Goal: Task Accomplishment & Management: Manage account settings

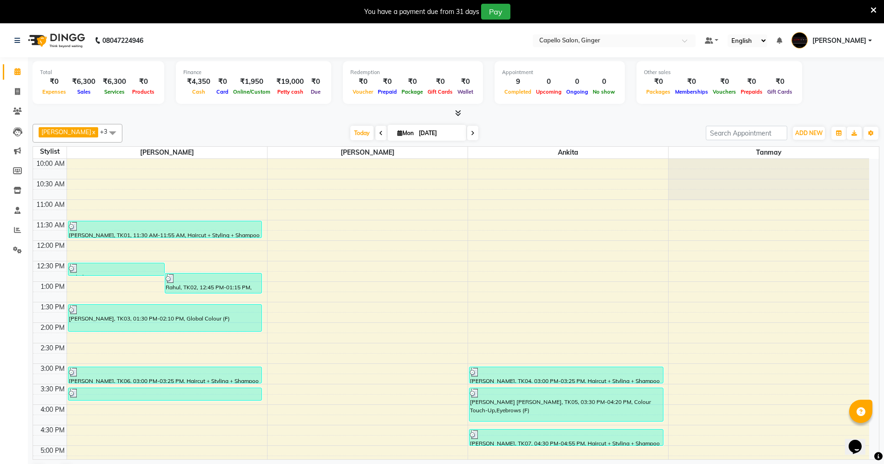
scroll to position [198, 0]
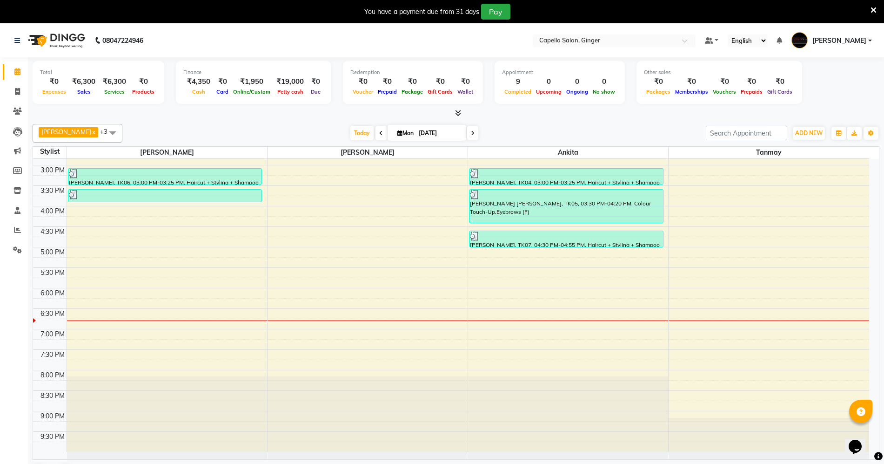
click at [501, 278] on div "10:00 AM 10:30 AM 11:00 AM 11:30 AM 12:00 PM 12:30 PM 1:00 PM 1:30 PM 2:00 PM 2…" at bounding box center [451, 205] width 836 height 491
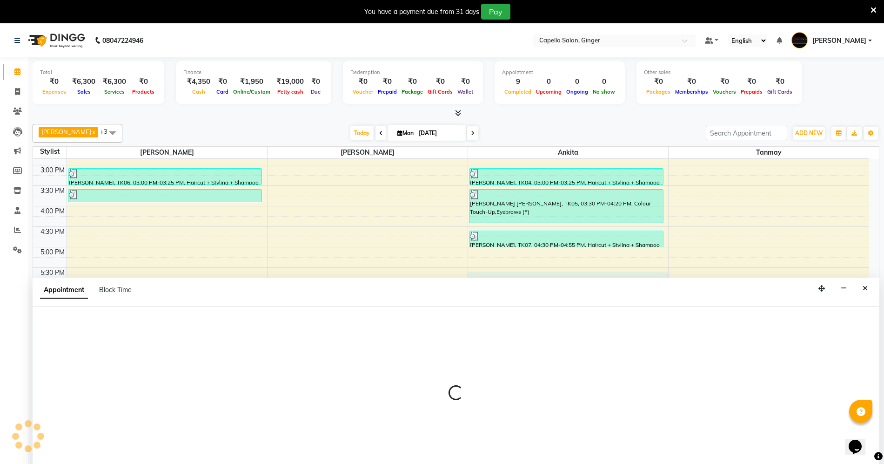
scroll to position [24, 0]
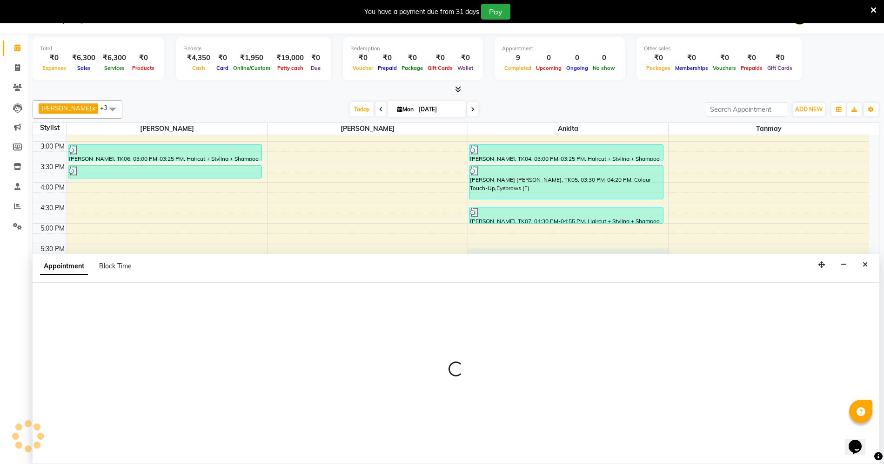
select select "41186"
select select "tentative"
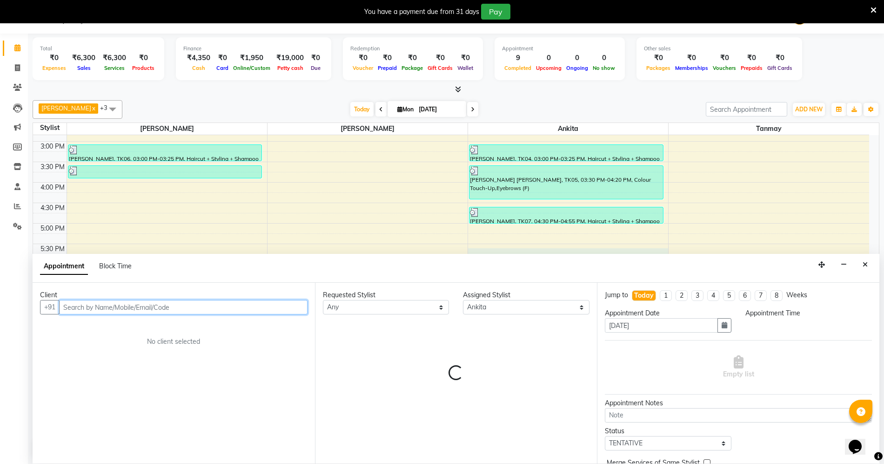
select select "1050"
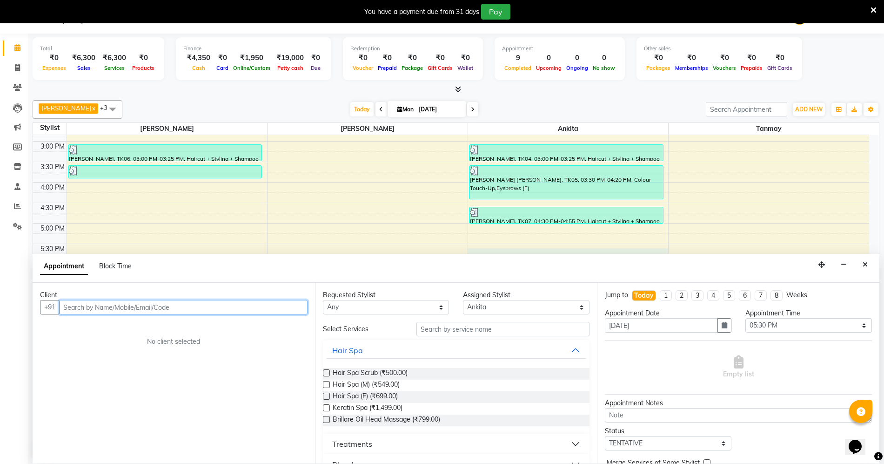
click at [82, 306] on input "text" at bounding box center [183, 307] width 249 height 14
type input "8208987960"
click at [291, 308] on span "Add Client" at bounding box center [288, 306] width 31 height 8
select select "22"
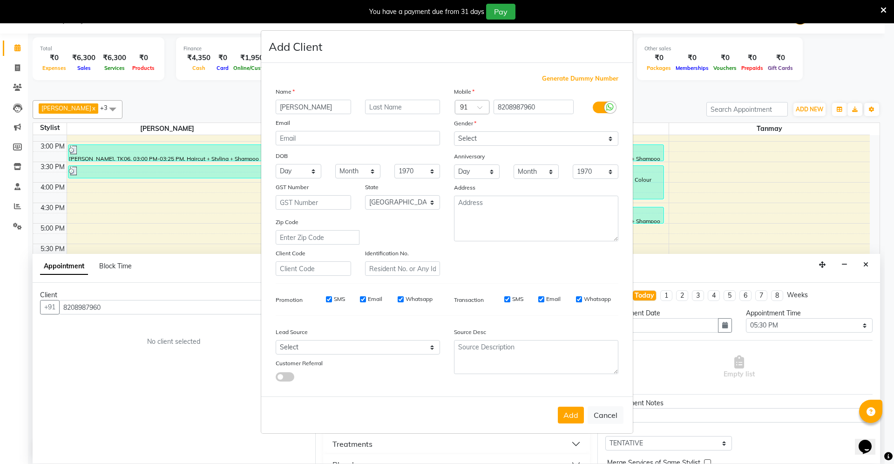
type input "[PERSON_NAME]"
click at [480, 142] on select "Select [DEMOGRAPHIC_DATA] [DEMOGRAPHIC_DATA] Other Prefer Not To Say" at bounding box center [536, 138] width 164 height 14
select select "[DEMOGRAPHIC_DATA]"
click at [454, 132] on select "Select [DEMOGRAPHIC_DATA] [DEMOGRAPHIC_DATA] Other Prefer Not To Say" at bounding box center [536, 138] width 164 height 14
click at [563, 408] on button "Add" at bounding box center [571, 414] width 26 height 17
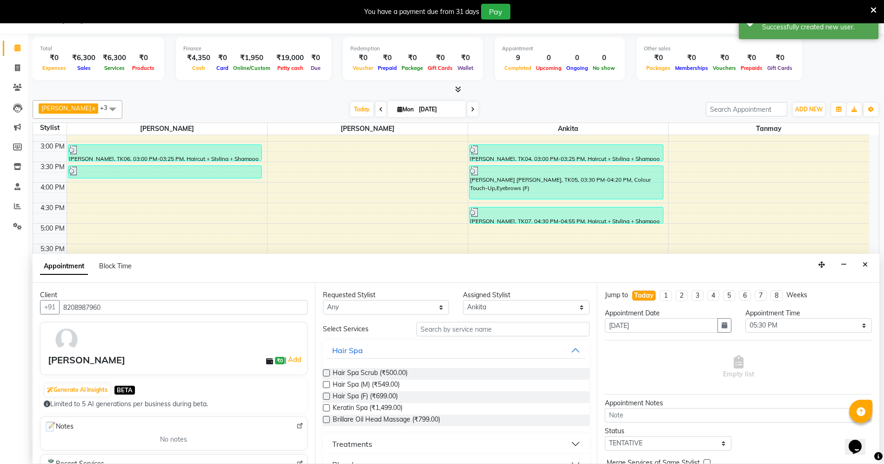
click at [328, 397] on label at bounding box center [326, 395] width 7 height 7
click at [328, 397] on input "checkbox" at bounding box center [326, 397] width 6 height 6
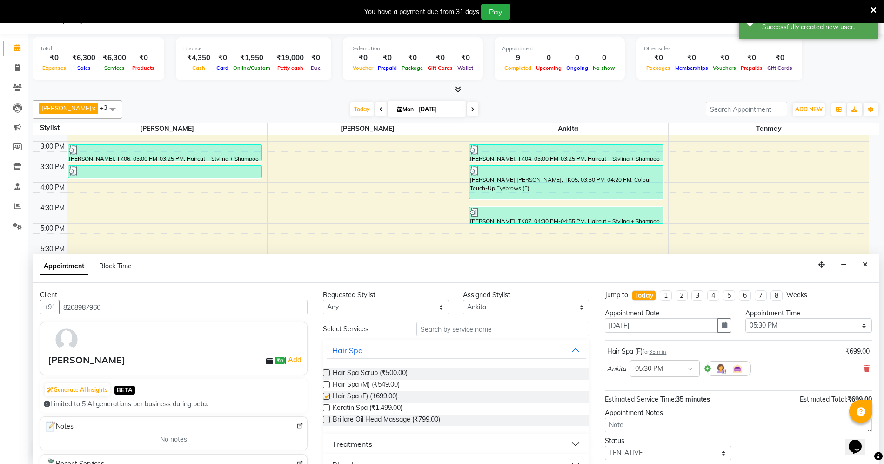
checkbox input "false"
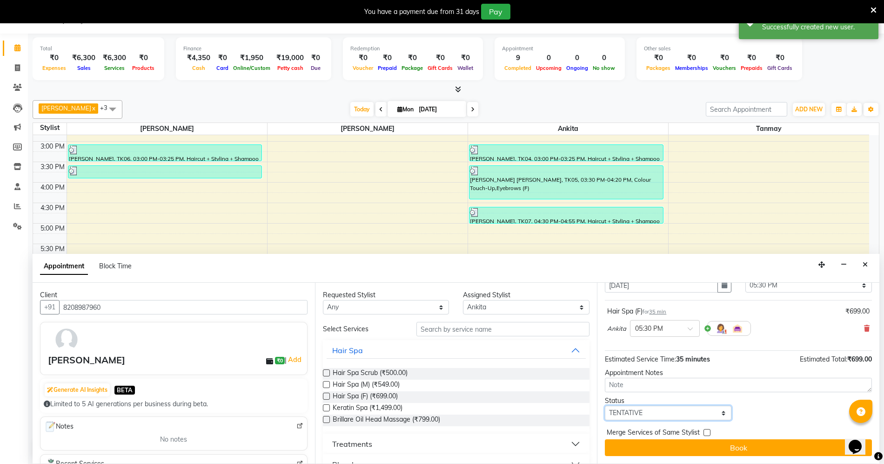
click at [650, 412] on select "Select TENTATIVE CONFIRM CHECK-IN UPCOMING" at bounding box center [668, 412] width 127 height 14
select select "confirm booking"
click at [605, 405] on select "Select TENTATIVE CONFIRM CHECK-IN UPCOMING" at bounding box center [668, 412] width 127 height 14
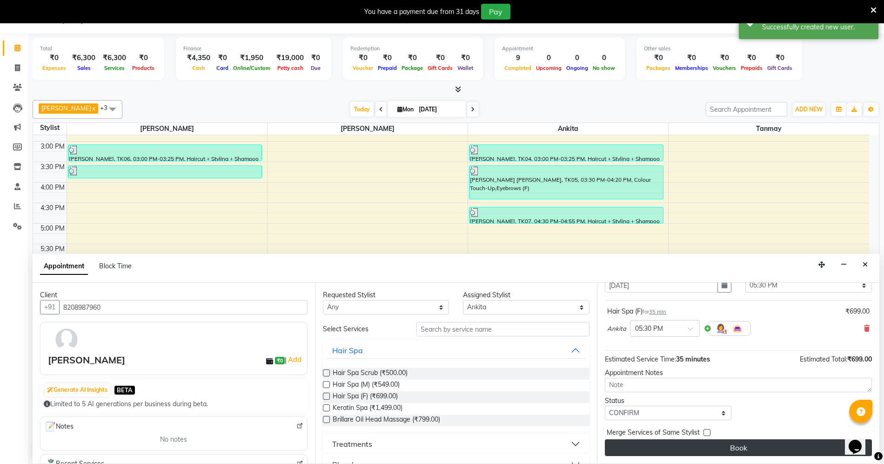
click at [639, 449] on button "Book" at bounding box center [738, 447] width 267 height 17
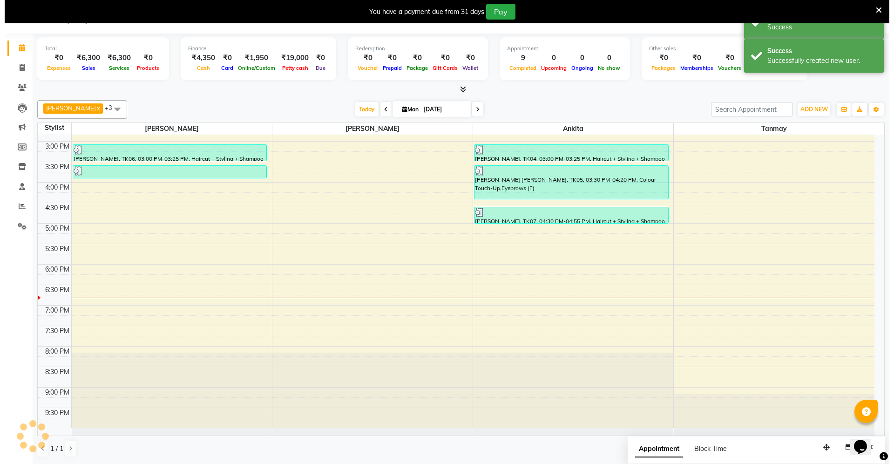
scroll to position [0, 0]
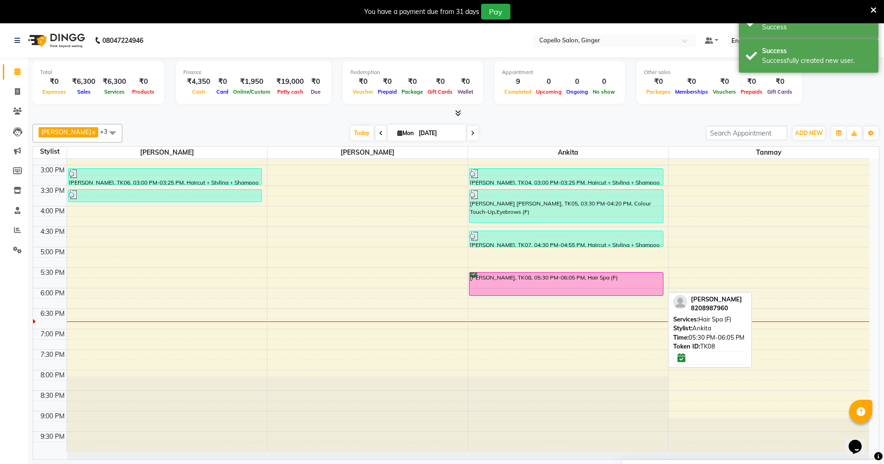
click at [583, 286] on div "[PERSON_NAME], TK08, 05:30 PM-06:05 PM, Hair Spa (F)" at bounding box center [567, 283] width 194 height 23
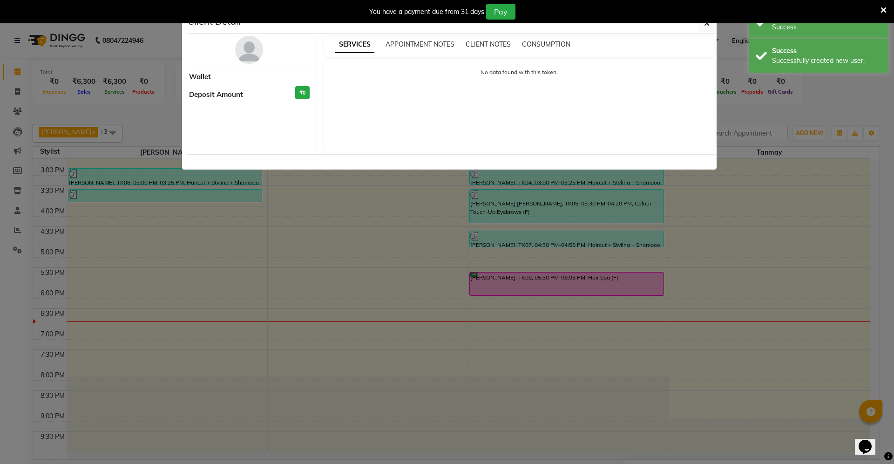
select select "6"
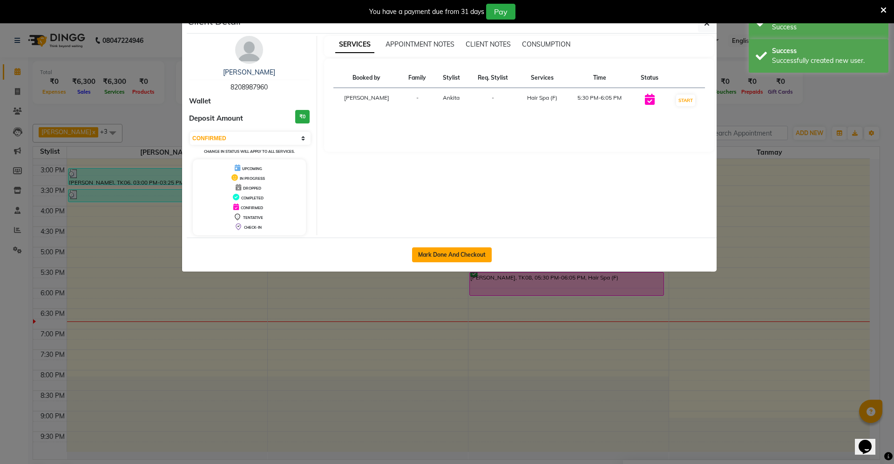
click at [423, 254] on button "Mark Done And Checkout" at bounding box center [452, 254] width 80 height 15
select select "service"
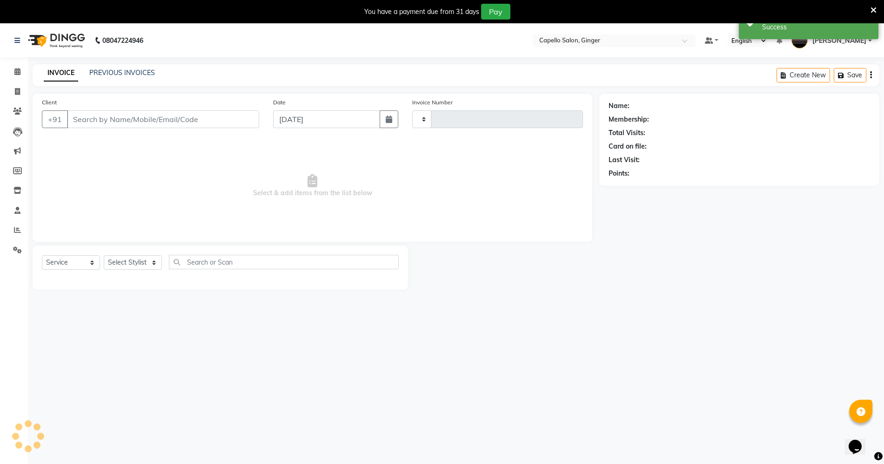
type input "1853"
select select "832"
type input "8208987960"
select select "41186"
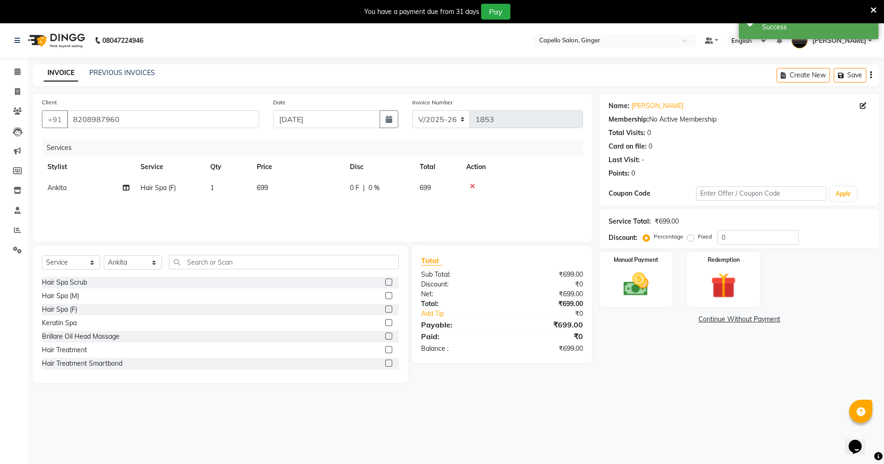
click at [874, 8] on icon at bounding box center [874, 10] width 6 height 8
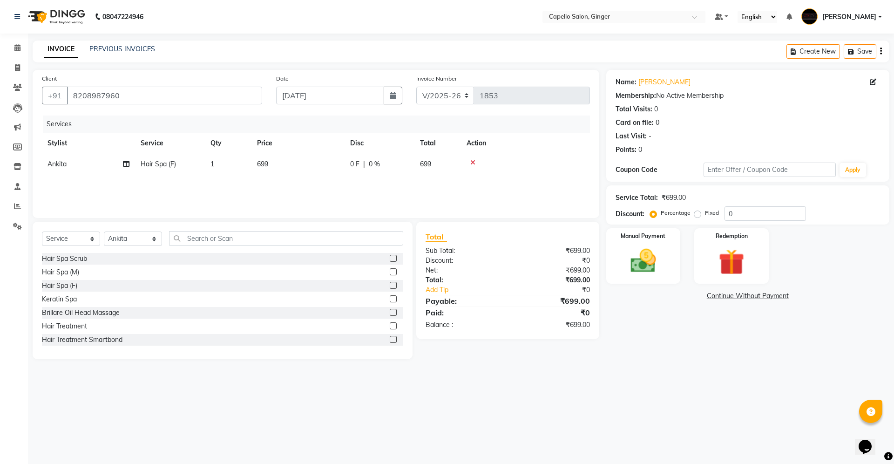
click at [266, 165] on span "699" at bounding box center [262, 164] width 11 height 8
select select "41186"
click at [341, 168] on input "699" at bounding box center [342, 166] width 82 height 14
type input "6"
type input "8"
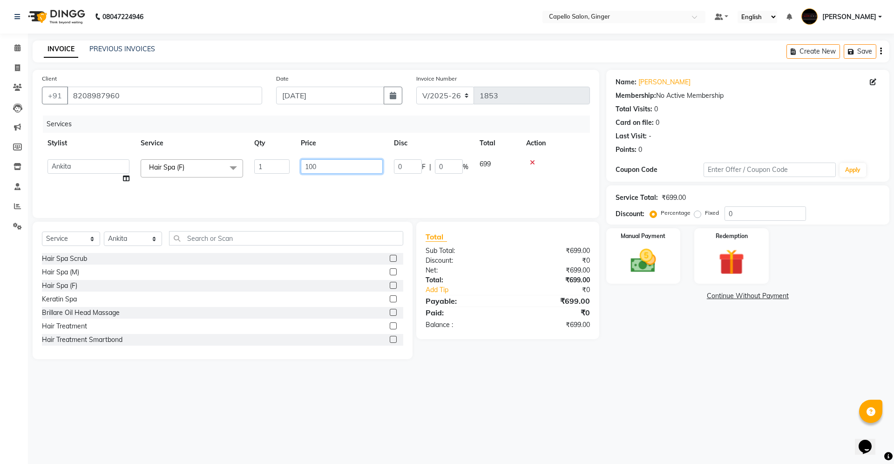
type input "1000"
click at [345, 185] on div "Services Stylist Service Qty Price Disc Total Action [PERSON_NAME] Hair Spa (F)…" at bounding box center [316, 161] width 548 height 93
click at [646, 262] on img at bounding box center [642, 260] width 43 height 31
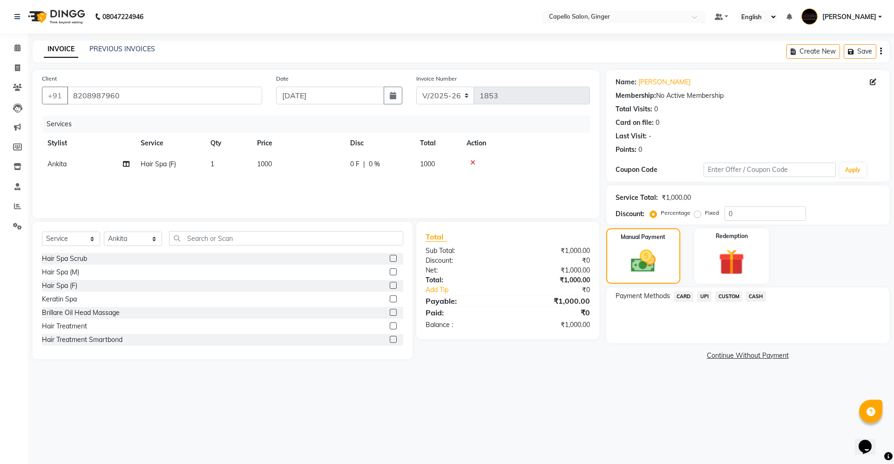
click at [703, 293] on span "UPI" at bounding box center [704, 296] width 14 height 11
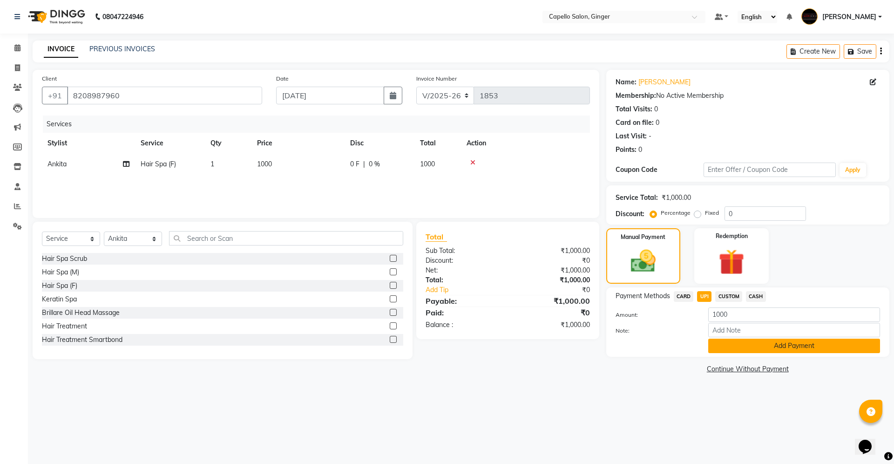
click at [731, 352] on button "Add Payment" at bounding box center [794, 345] width 172 height 14
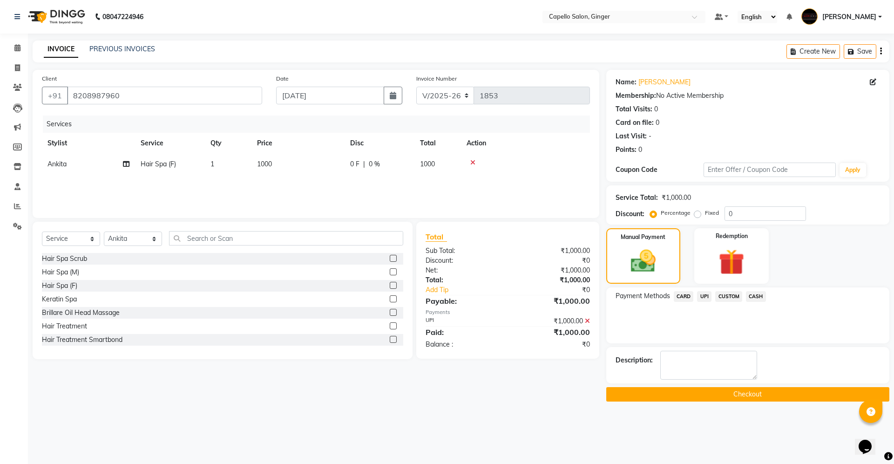
click at [737, 399] on button "Checkout" at bounding box center [747, 394] width 283 height 14
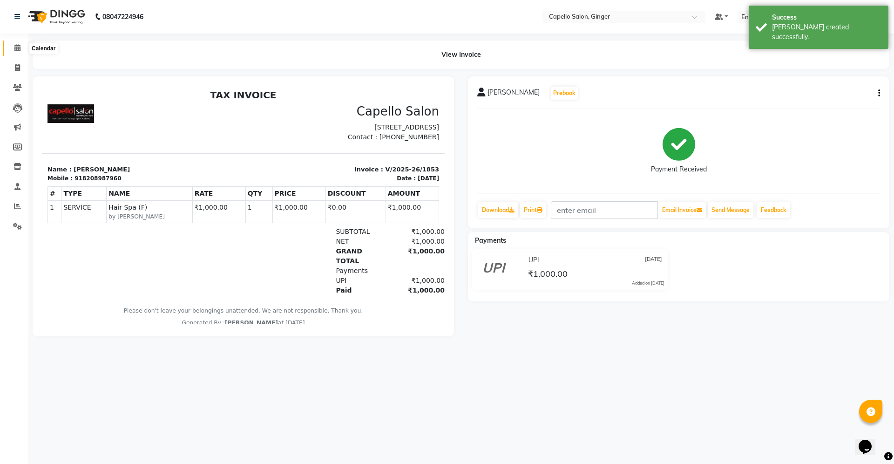
click at [17, 45] on icon at bounding box center [17, 47] width 6 height 7
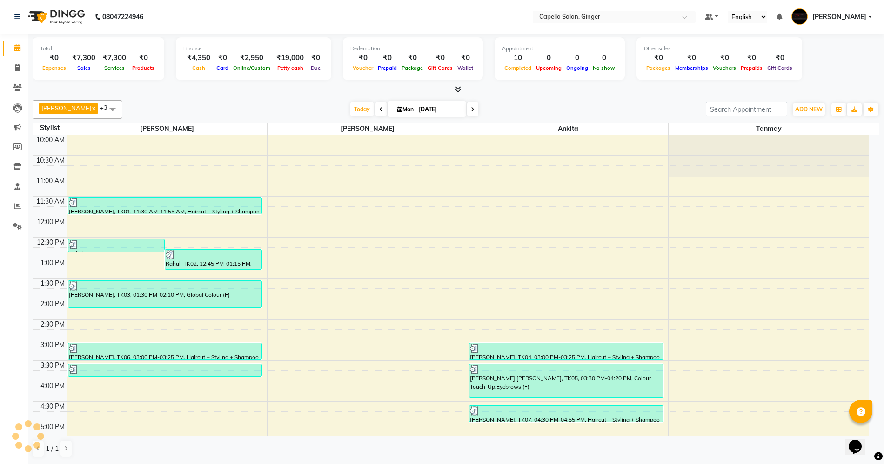
scroll to position [0, 0]
click at [18, 205] on icon at bounding box center [17, 205] width 7 height 7
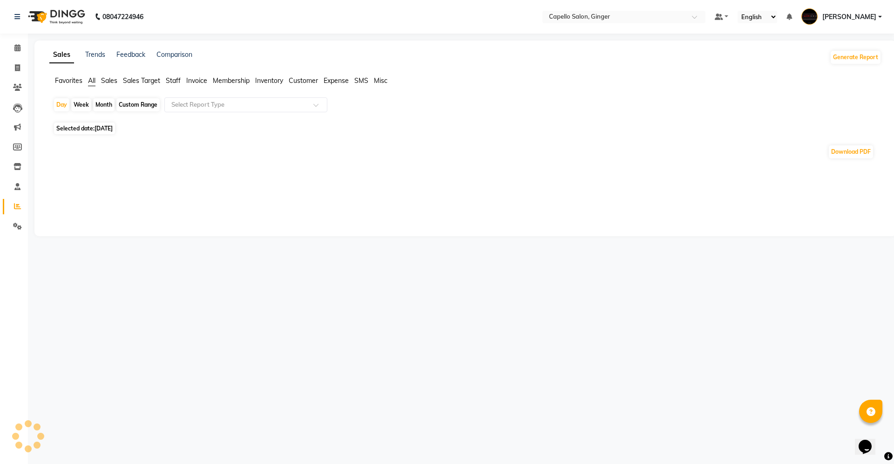
click at [173, 79] on span "Staff" at bounding box center [173, 80] width 15 height 8
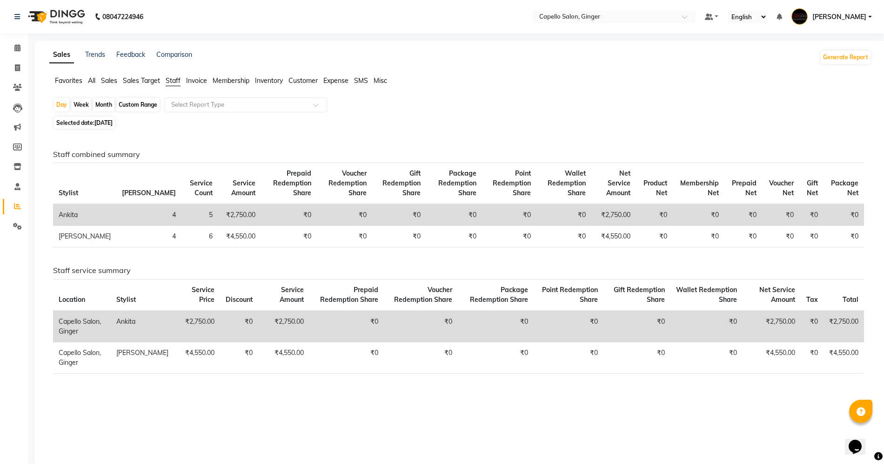
click at [98, 103] on div "Month" at bounding box center [103, 104] width 21 height 13
select select "9"
select select "2025"
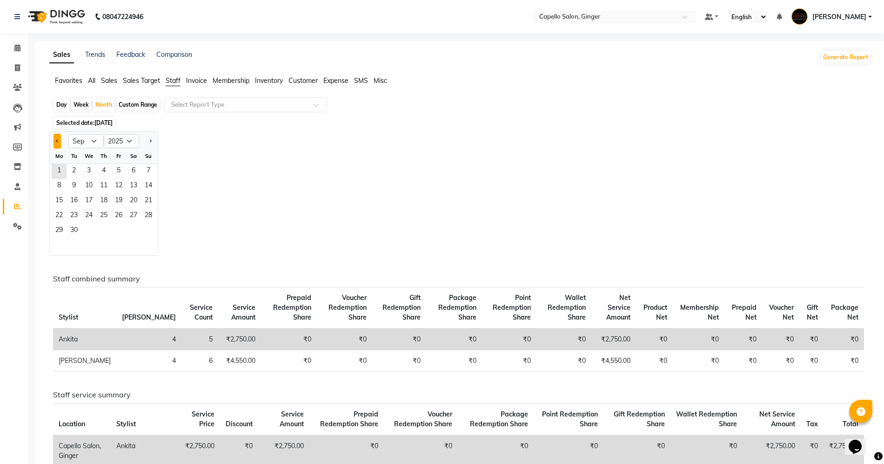
click at [54, 138] on button "Previous month" at bounding box center [57, 141] width 7 height 15
select select "8"
click at [114, 174] on span "1" at bounding box center [118, 171] width 15 height 15
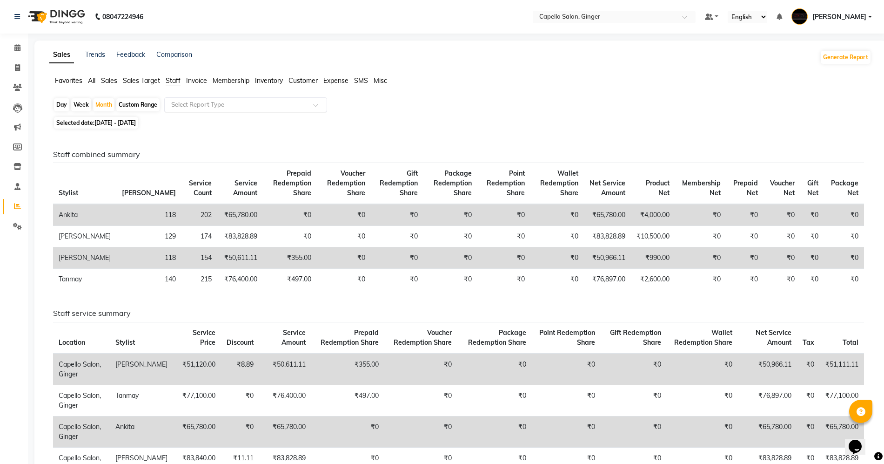
click at [313, 105] on span at bounding box center [319, 107] width 12 height 9
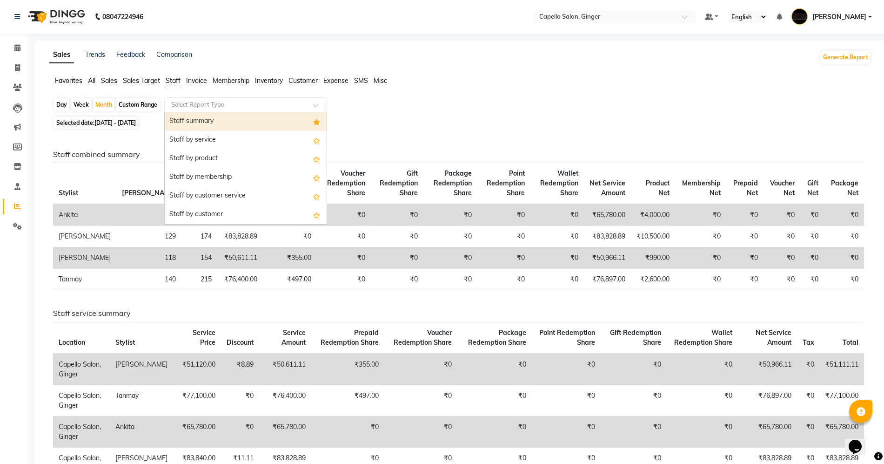
click at [228, 122] on div "Staff summary" at bounding box center [246, 121] width 162 height 19
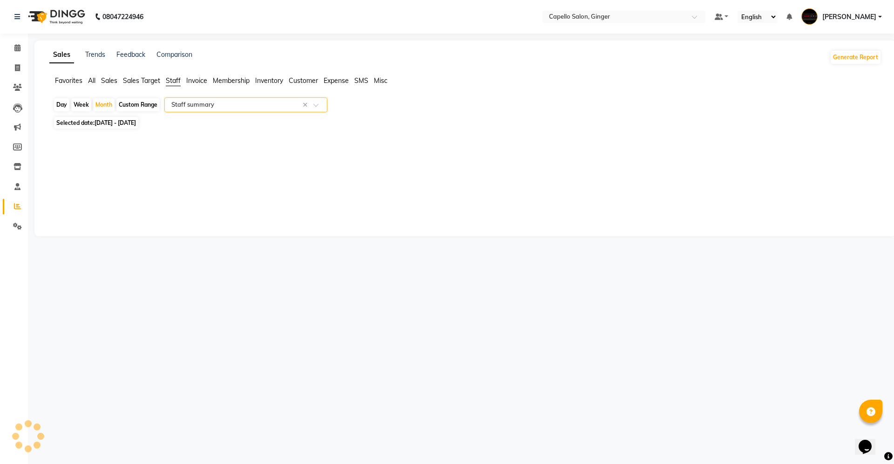
select select "full_report"
select select "csv"
click at [95, 103] on div "Month" at bounding box center [103, 104] width 21 height 13
select select "8"
select select "2025"
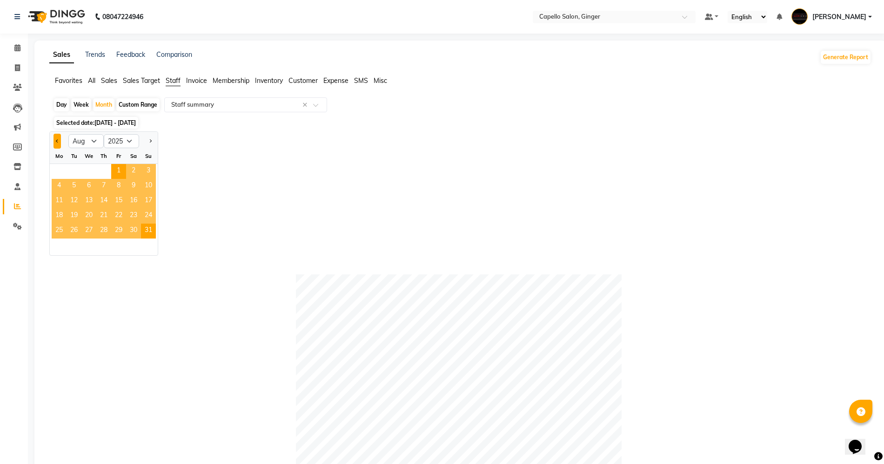
click at [54, 142] on button "Previous month" at bounding box center [57, 141] width 7 height 15
select select "7"
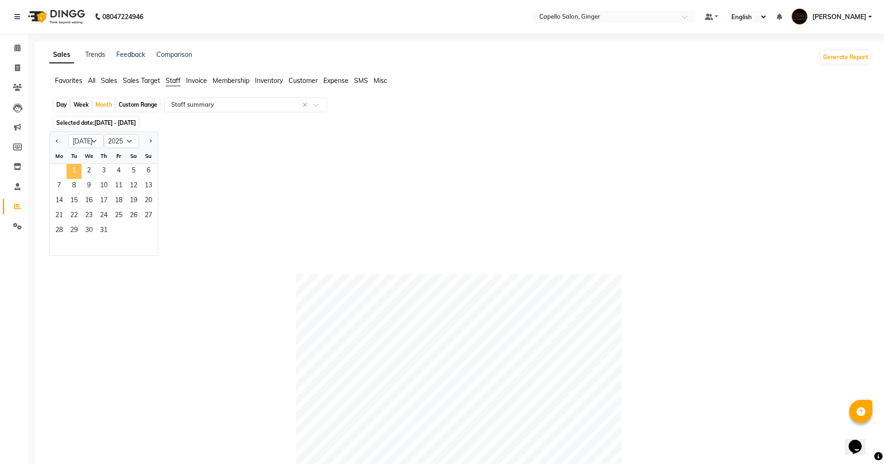
click at [70, 167] on span "1" at bounding box center [74, 171] width 15 height 15
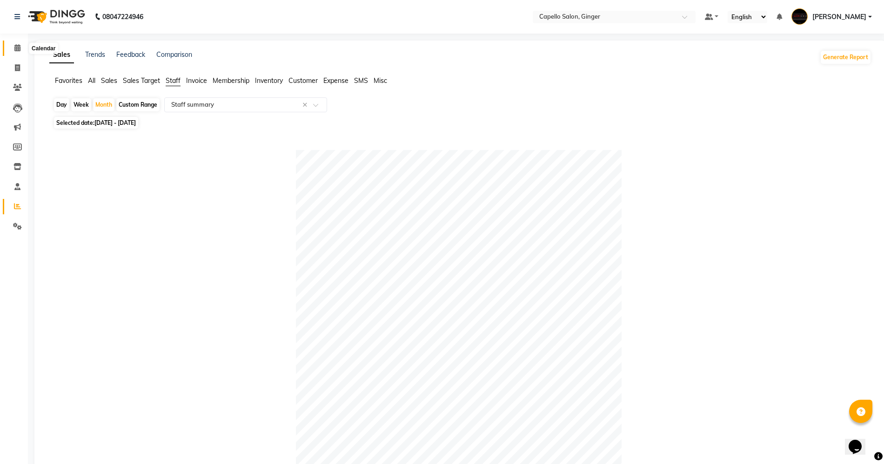
click at [16, 47] on icon at bounding box center [17, 47] width 6 height 7
